Goal: Transaction & Acquisition: Purchase product/service

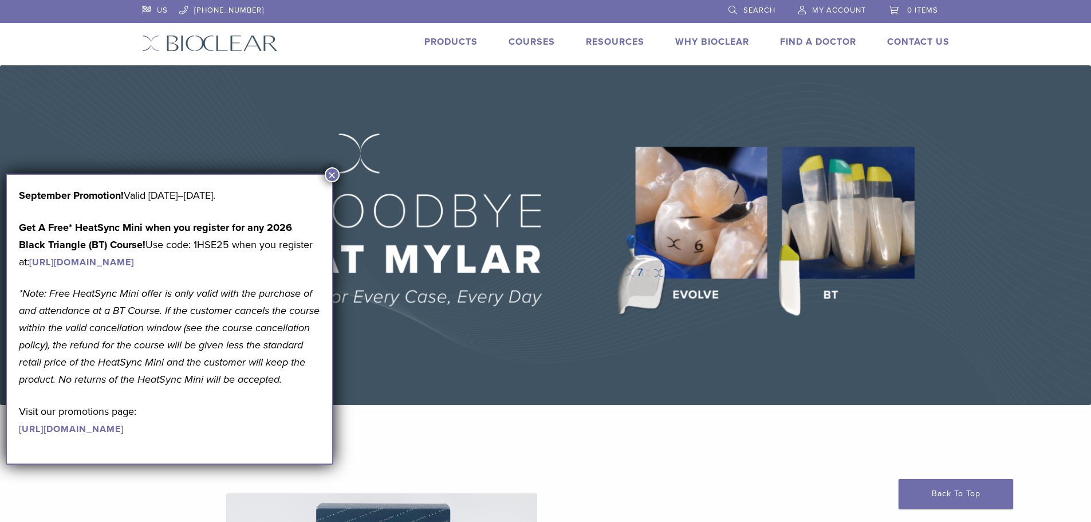
click at [331, 174] on button "×" at bounding box center [332, 174] width 15 height 15
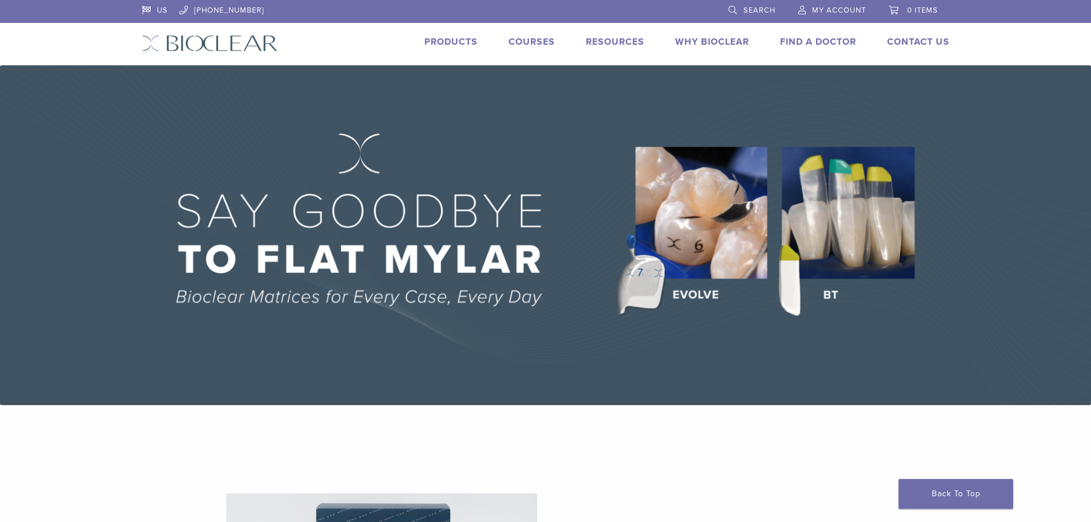
click at [456, 41] on link "Products" at bounding box center [451, 41] width 53 height 11
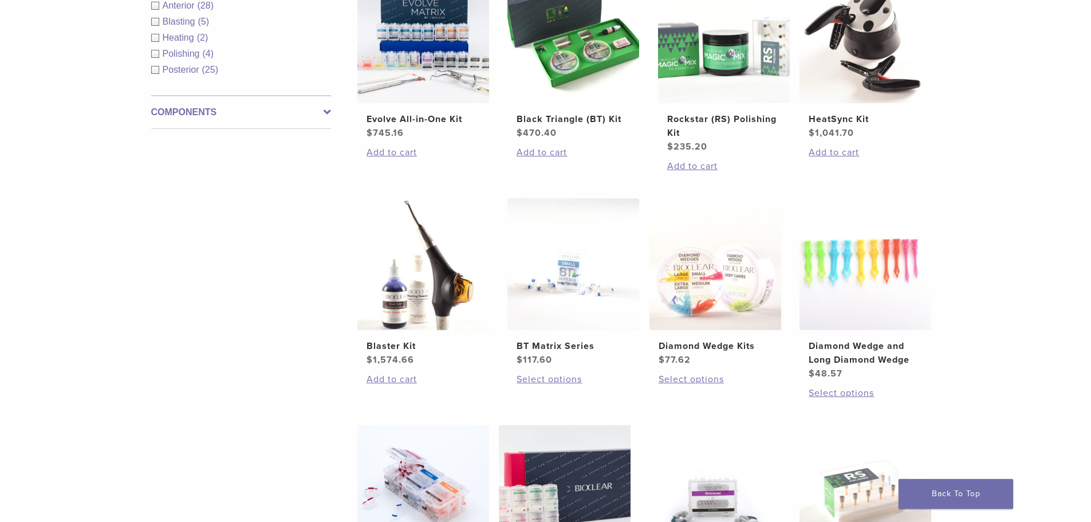
scroll to position [516, 0]
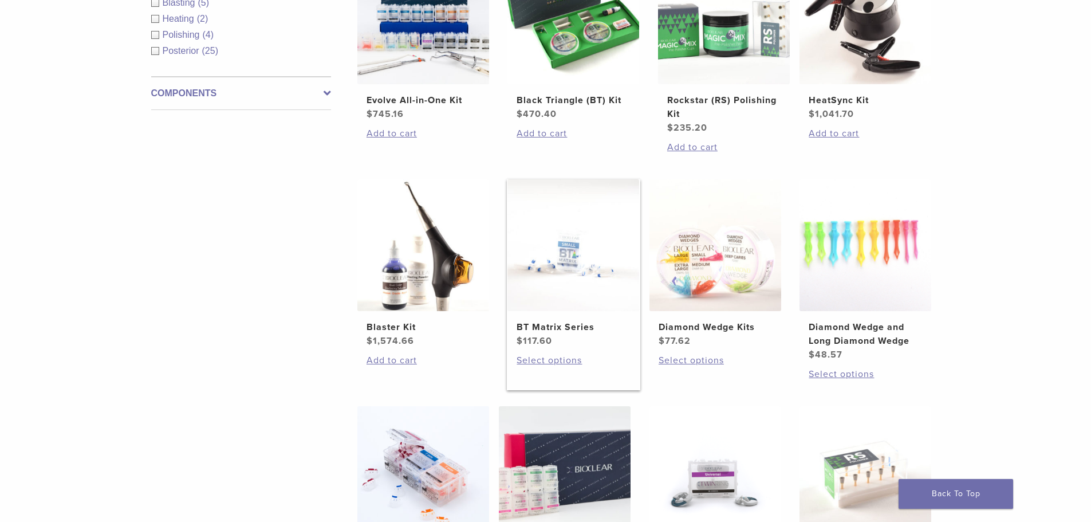
click at [571, 329] on h2 "BT Matrix Series" at bounding box center [573, 327] width 113 height 14
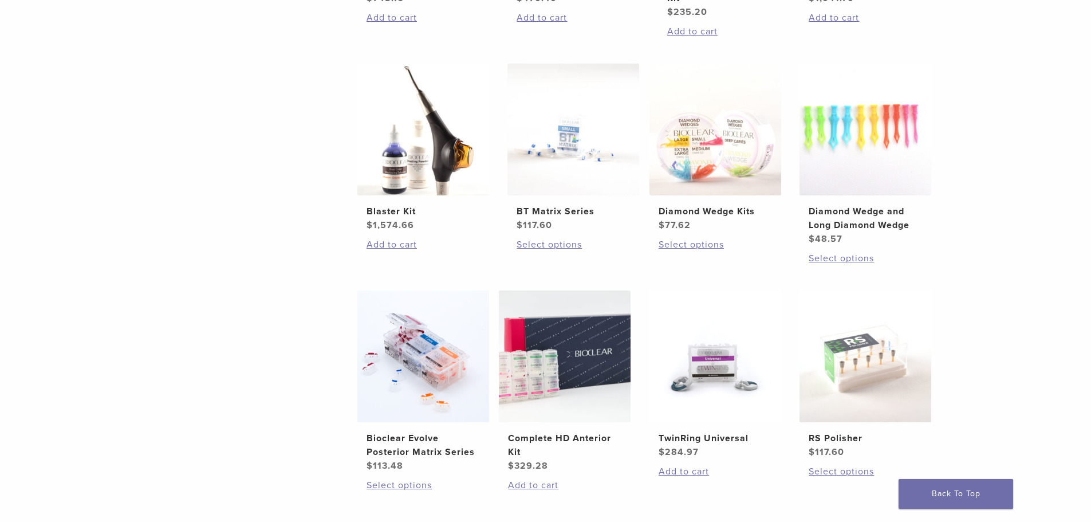
scroll to position [630, 0]
click at [574, 209] on h2 "BT Matrix Series" at bounding box center [573, 213] width 113 height 14
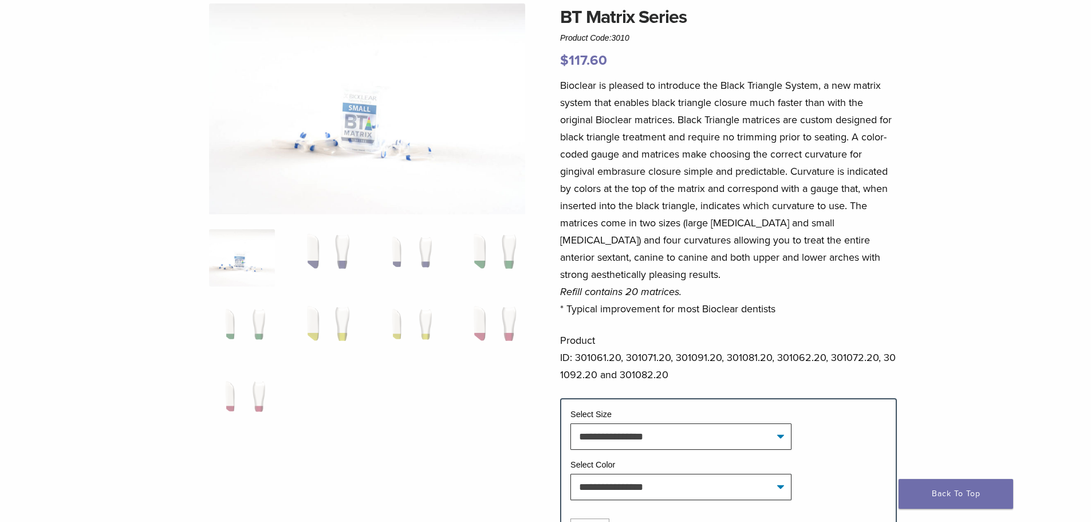
scroll to position [115, 0]
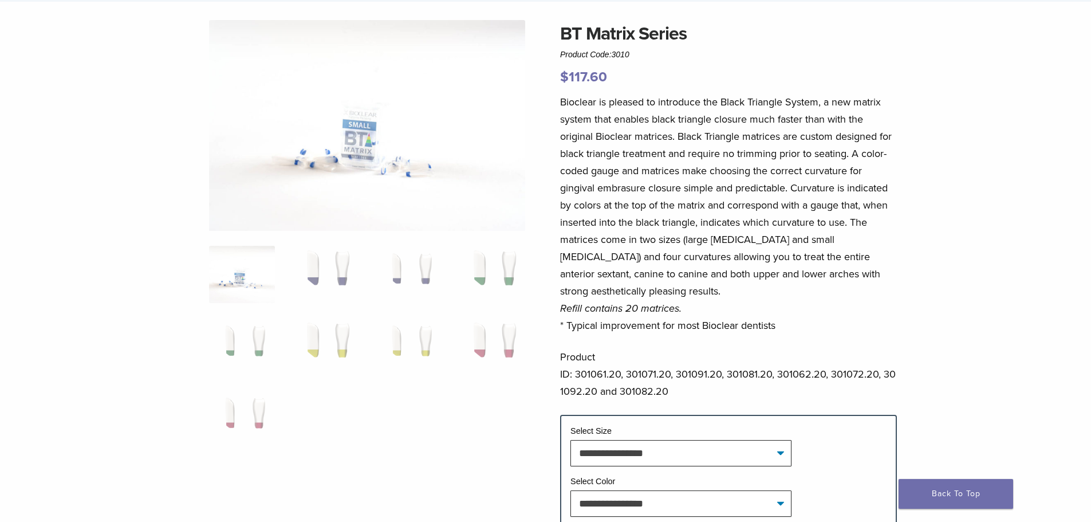
scroll to position [115, 0]
